Goal: Task Accomplishment & Management: Use online tool/utility

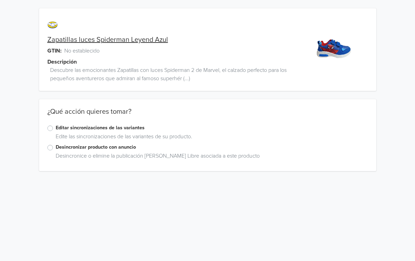
click at [56, 128] on label "Editar sincronizaciones de las variantes" at bounding box center [212, 128] width 312 height 8
click at [0, 0] on input "Editar sincronizaciones de las variantes" at bounding box center [0, 0] width 0 height 0
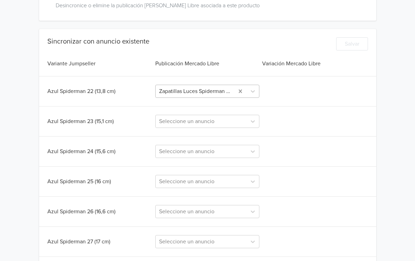
scroll to position [151, 0]
click at [250, 89] on icon at bounding box center [252, 90] width 7 height 7
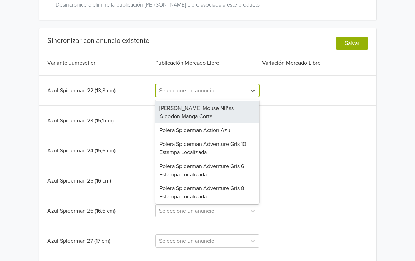
paste input "Zapatillas luces Spiderman Leyend Azul"
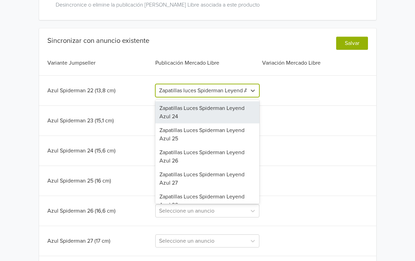
scroll to position [0, 9]
type input "Zapatillas luces Spiderman Leyend Azul"
click at [279, 108] on div "Sincronizar con anuncio existente Salvar Variante Jumpseller Publicación Mercad…" at bounding box center [207, 217] width 337 height 361
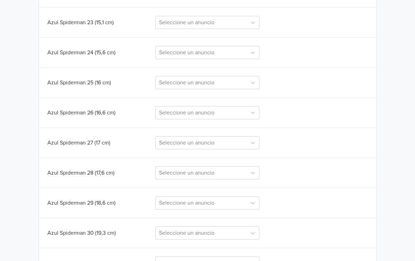
scroll to position [250, 0]
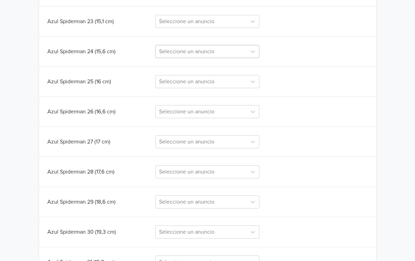
click at [223, 53] on div at bounding box center [201, 52] width 84 height 10
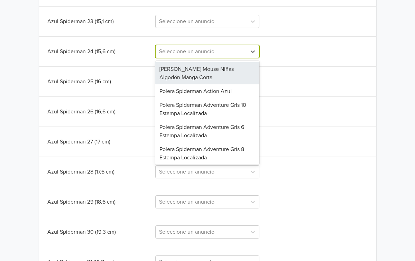
paste input "Zapatillas luces Spiderman Leyend Azul"
type input "Zapatillas luces Spiderman Leyend Azul"
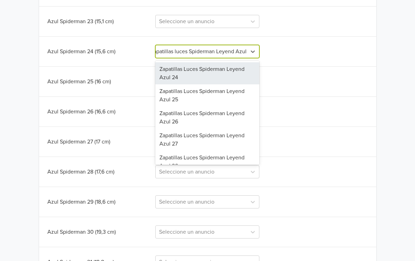
click at [215, 71] on div "Zapatillas Luces Spiderman Leyend Azul 24" at bounding box center [207, 73] width 104 height 22
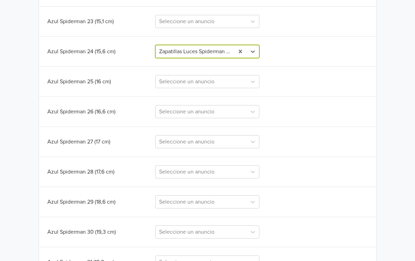
scroll to position [0, 0]
click at [216, 79] on div at bounding box center [201, 82] width 84 height 10
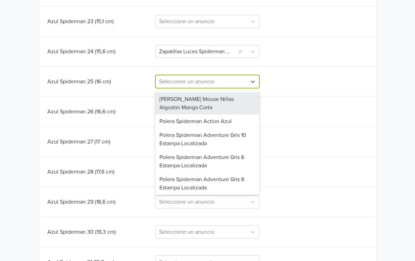
paste input "Zapatillas luces Spiderman Leyend Azul"
type input "Zapatillas luces Spiderman Leyend Azul"
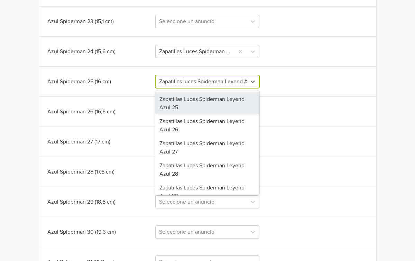
scroll to position [0, 9]
click at [214, 103] on div "Zapatillas Luces Spiderman Leyend Azul 25" at bounding box center [207, 103] width 104 height 22
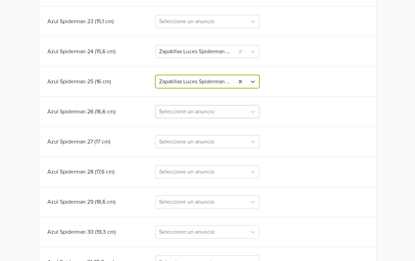
click at [213, 107] on div at bounding box center [201, 112] width 84 height 10
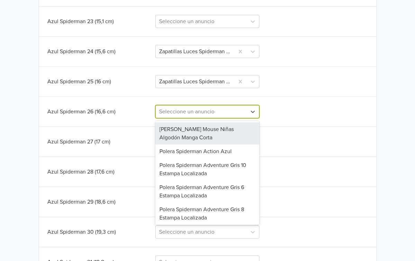
paste input "Zapatillas luces Spiderman Leyend Azul"
type input "Zapatillas luces Spiderman Leyend Azul"
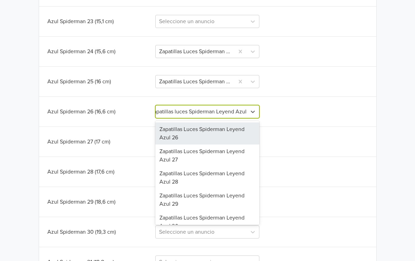
click at [204, 135] on div "Zapatillas Luces Spiderman Leyend Azul 26" at bounding box center [207, 133] width 104 height 22
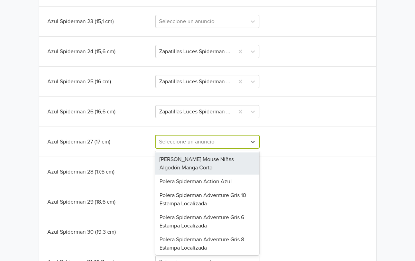
click at [202, 140] on div at bounding box center [201, 142] width 84 height 10
paste input "Zapatillas luces Spiderman Leyend Azul"
type input "Zapatillas luces Spiderman Leyend Azul"
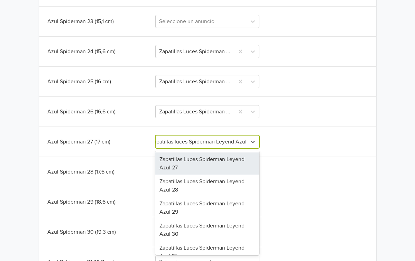
click at [206, 167] on div "Zapatillas Luces Spiderman Leyend Azul 27" at bounding box center [207, 163] width 104 height 22
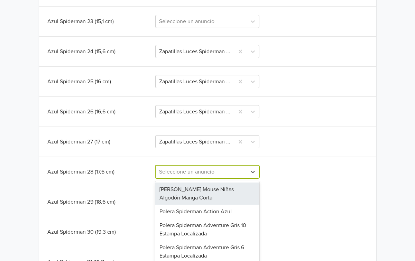
click at [205, 170] on div "[PERSON_NAME] Mouse Niñas Algodón Manga Corta, 1 of 61. 61 results available. U…" at bounding box center [207, 171] width 104 height 13
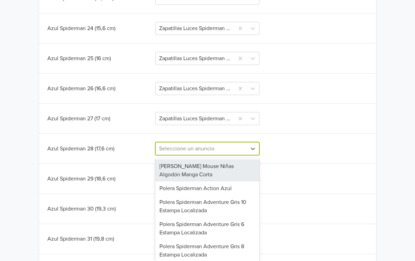
scroll to position [277, 0]
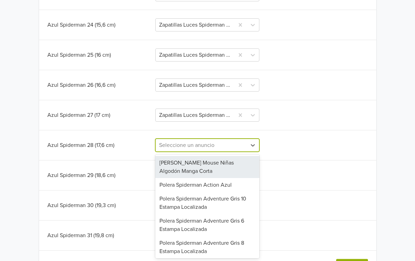
paste input "Zapatillas luces Spiderman Leyend Azul"
type input "Zapatillas luces Spiderman Leyend Azul"
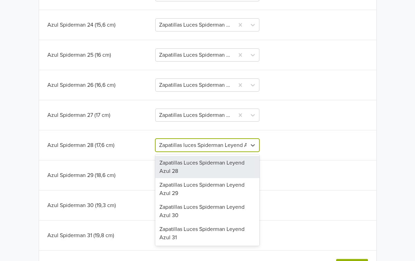
scroll to position [0, 9]
click at [206, 169] on div "Zapatillas Luces Spiderman Leyend Azul 28" at bounding box center [207, 167] width 104 height 22
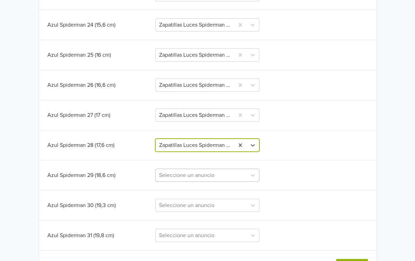
click at [205, 173] on div "Seleccione un anuncio" at bounding box center [207, 175] width 104 height 13
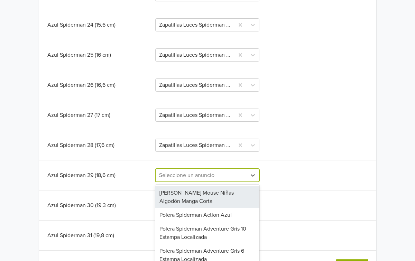
scroll to position [304, 0]
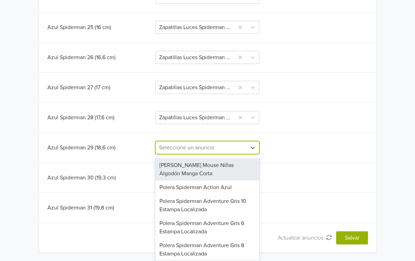
paste input "Zapatillas luces Spiderman Leyend Azul"
type input "Zapatillas luces Spiderman Leyend Azul"
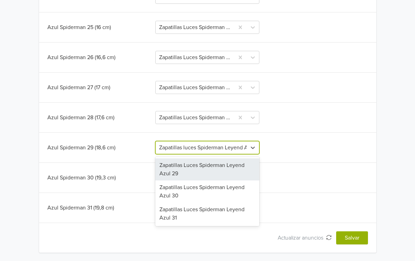
scroll to position [0, 9]
click at [207, 173] on div "Zapatillas Luces Spiderman Leyend Azul 29" at bounding box center [207, 169] width 104 height 22
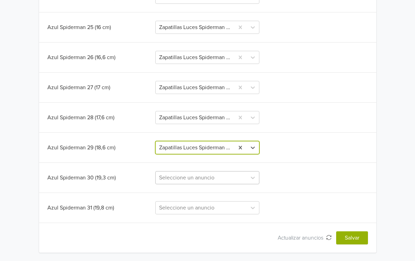
click at [207, 175] on div at bounding box center [201, 178] width 84 height 10
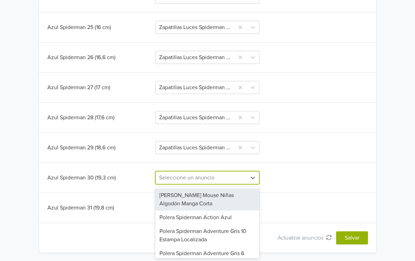
paste input "Zapatillas luces Spiderman Leyend Azul"
type input "Zapatillas luces Spiderman Leyend Azul"
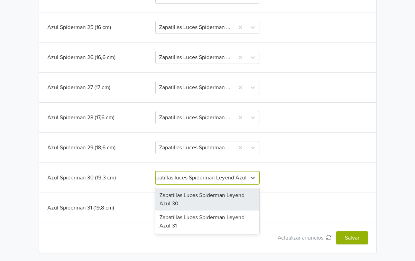
click at [209, 199] on div "Zapatillas Luces Spiderman Leyend Azul 30" at bounding box center [207, 199] width 104 height 22
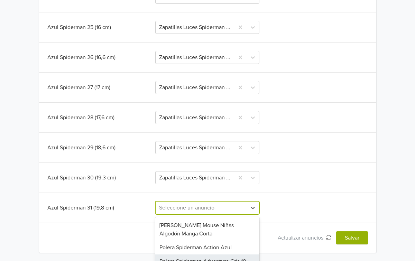
click at [199, 204] on div "Polera Spiderman Adventure Gris 10 Estampa Localizada, 3 of 58. 58 results avai…" at bounding box center [207, 207] width 104 height 13
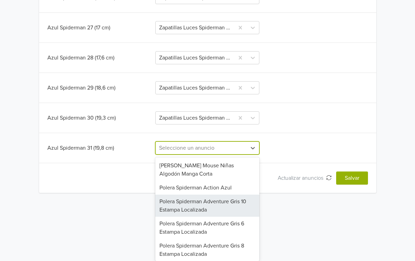
paste input "Zapatillas luces Spiderman Leyend Azul"
type input "Zapatillas luces Spiderman Leyend Azul"
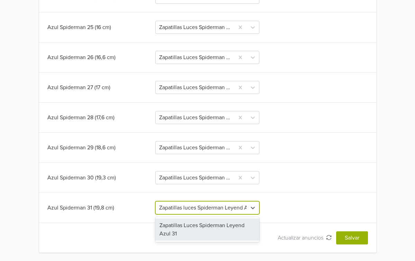
scroll to position [0, 9]
click at [192, 223] on div "Zapatillas Luces Spiderman Leyend Azul 31" at bounding box center [207, 229] width 104 height 22
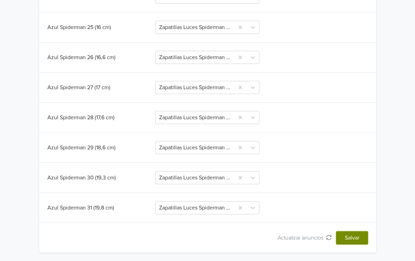
click at [346, 237] on button "Salvar" at bounding box center [352, 237] width 32 height 13
